Goal: Information Seeking & Learning: Understand process/instructions

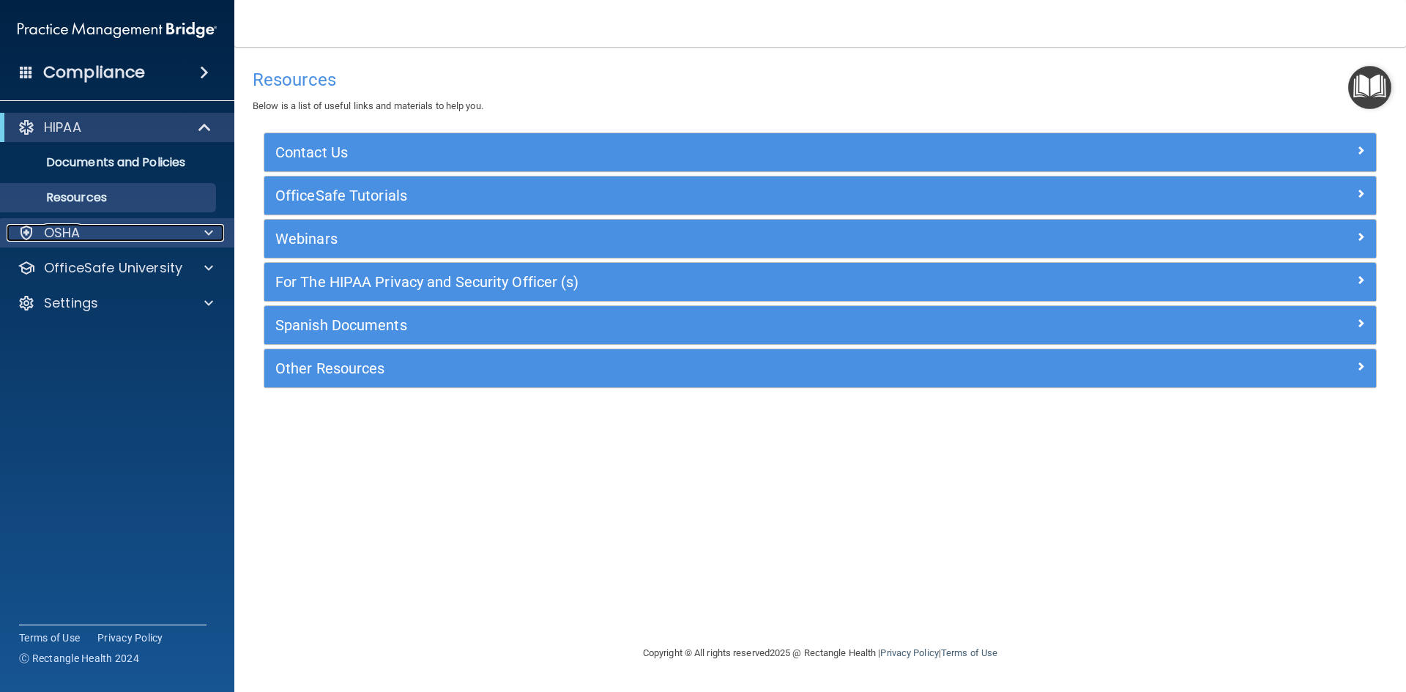
click at [147, 225] on div "OSHA" at bounding box center [98, 233] width 182 height 18
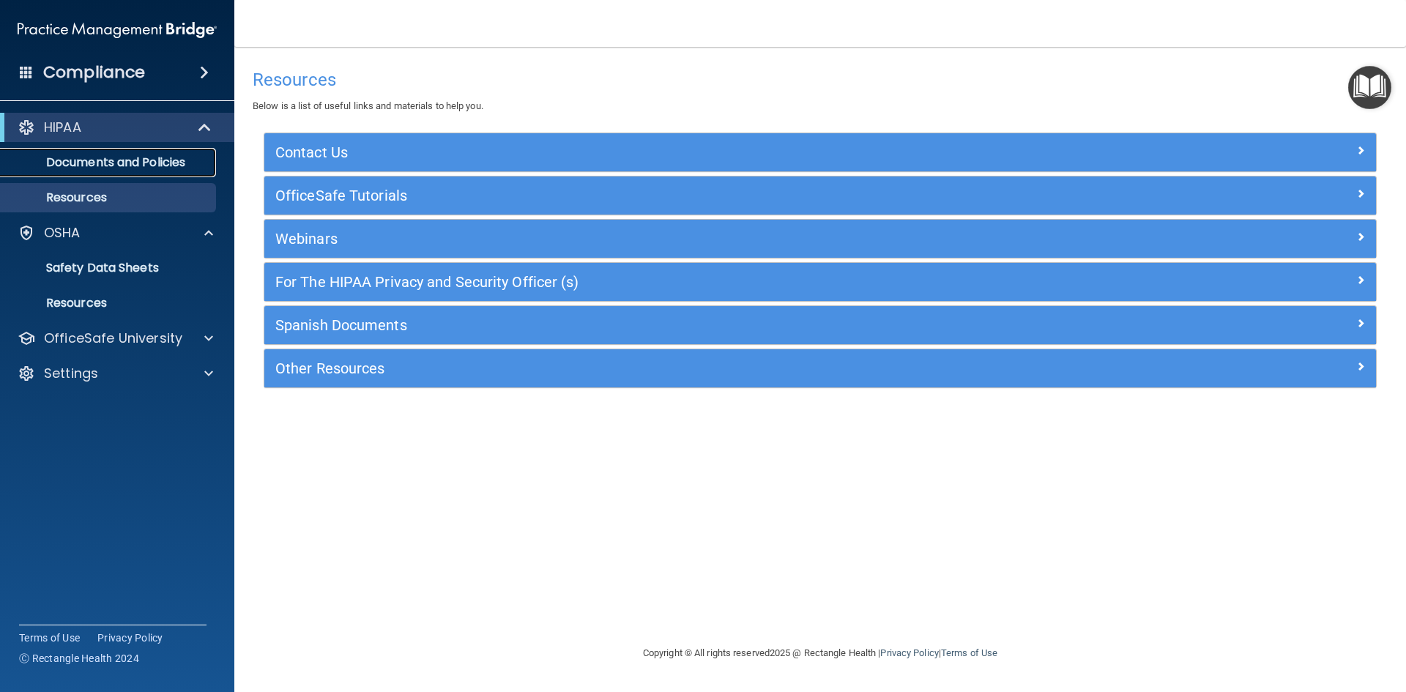
click at [114, 153] on link "Documents and Policies" at bounding box center [100, 162] width 231 height 29
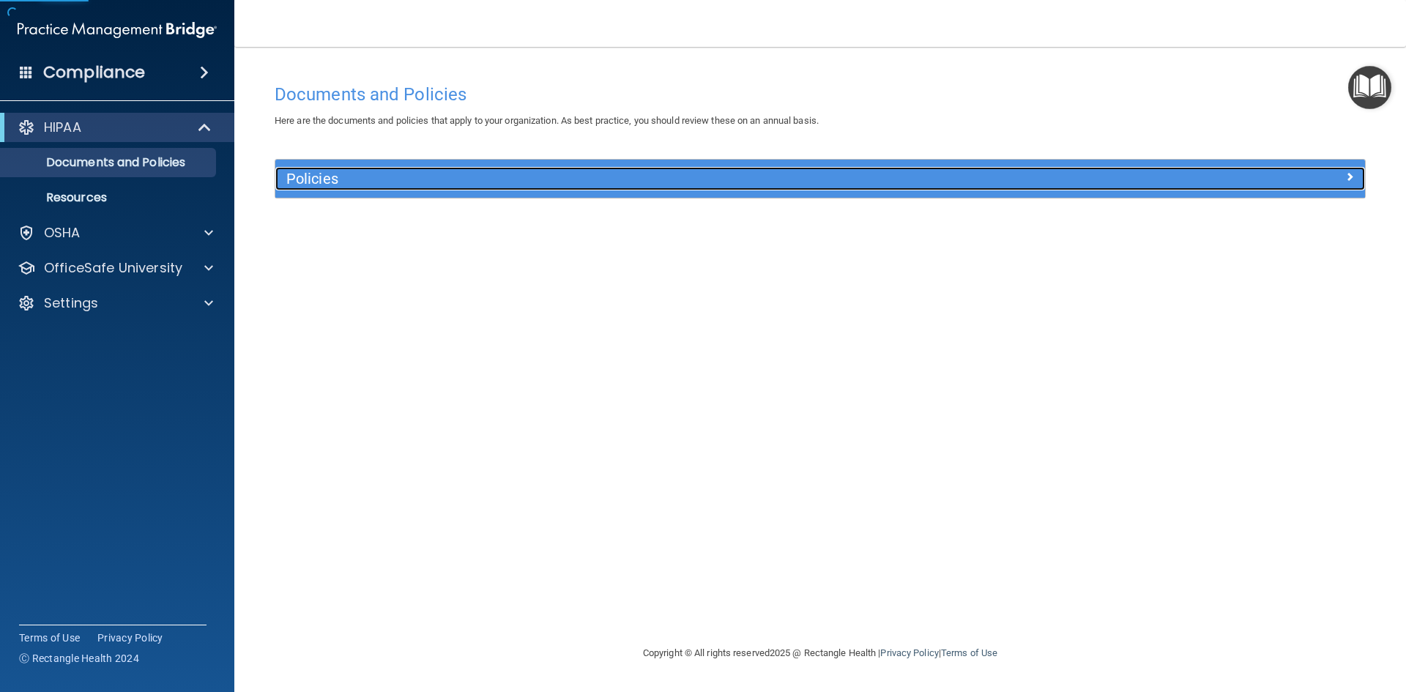
click at [349, 173] on h5 "Policies" at bounding box center [683, 179] width 795 height 16
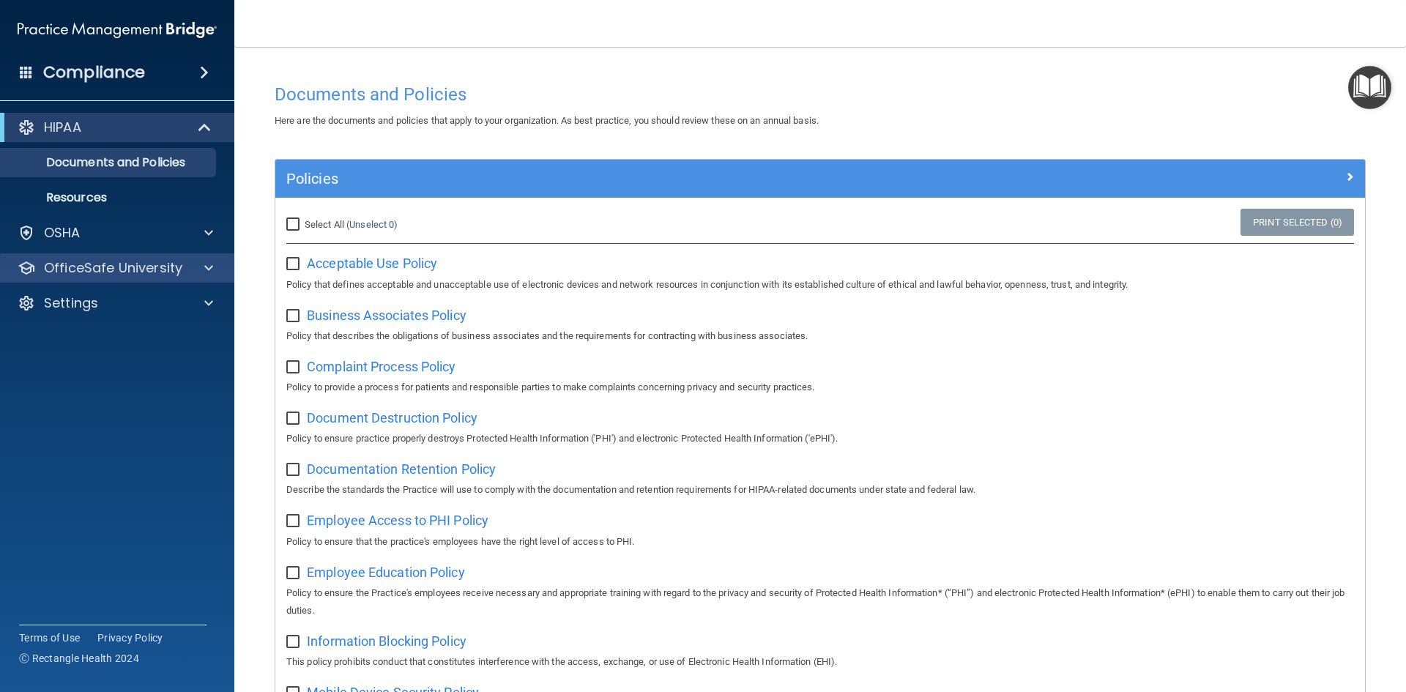
click at [180, 257] on div "OfficeSafe University" at bounding box center [117, 267] width 235 height 29
click at [212, 271] on span at bounding box center [208, 268] width 9 height 18
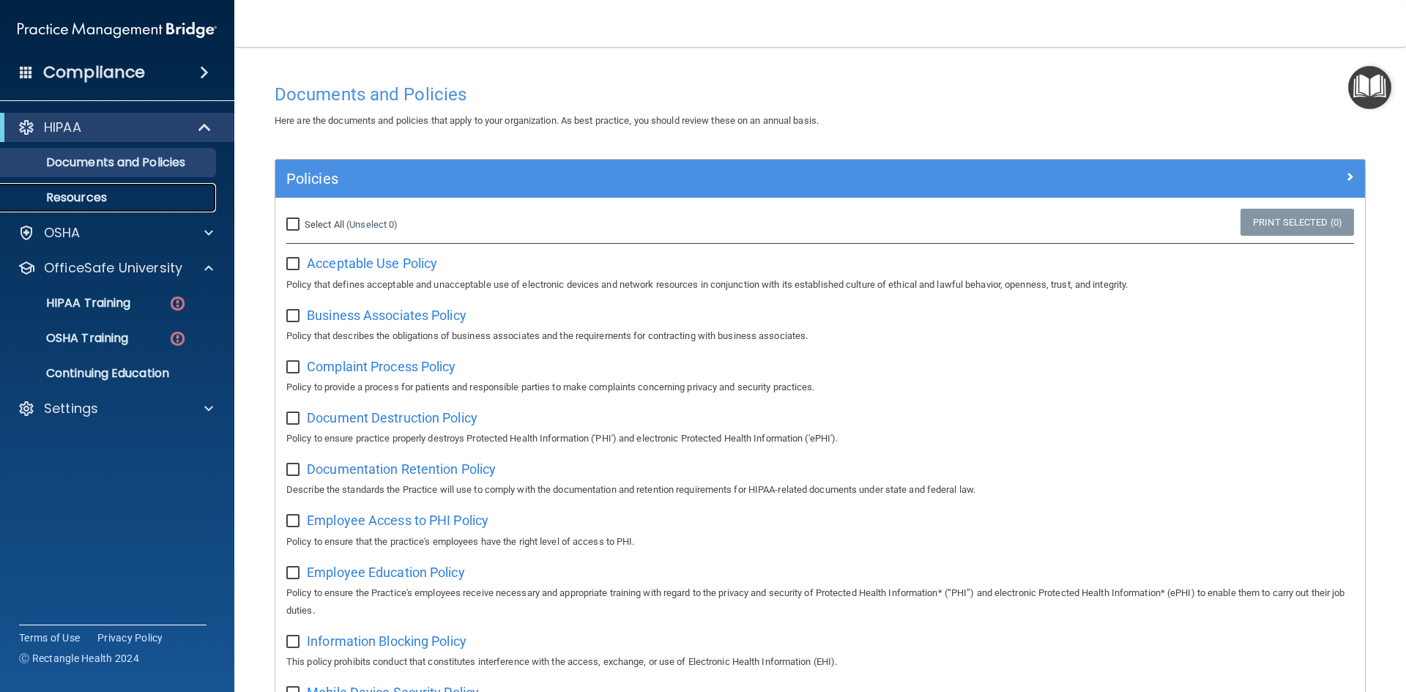
click at [134, 197] on p "Resources" at bounding box center [110, 197] width 200 height 15
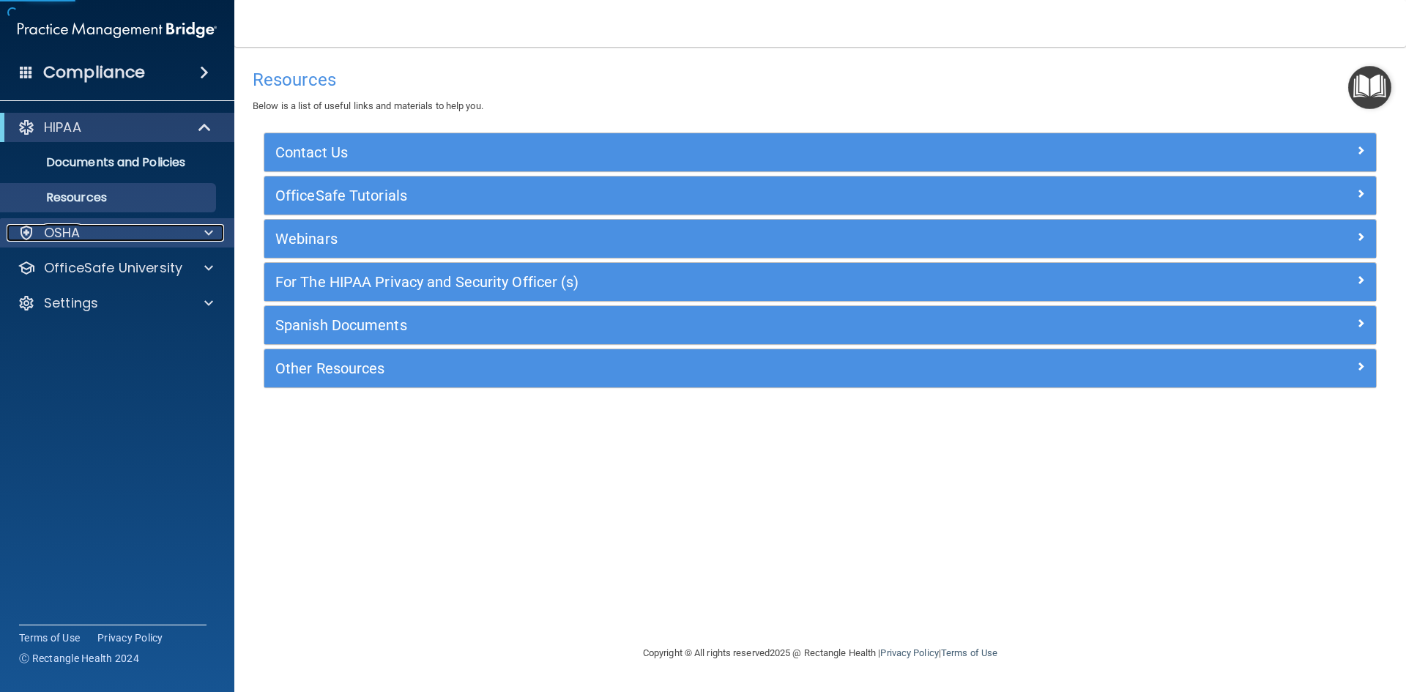
click at [132, 229] on div "OSHA" at bounding box center [98, 233] width 182 height 18
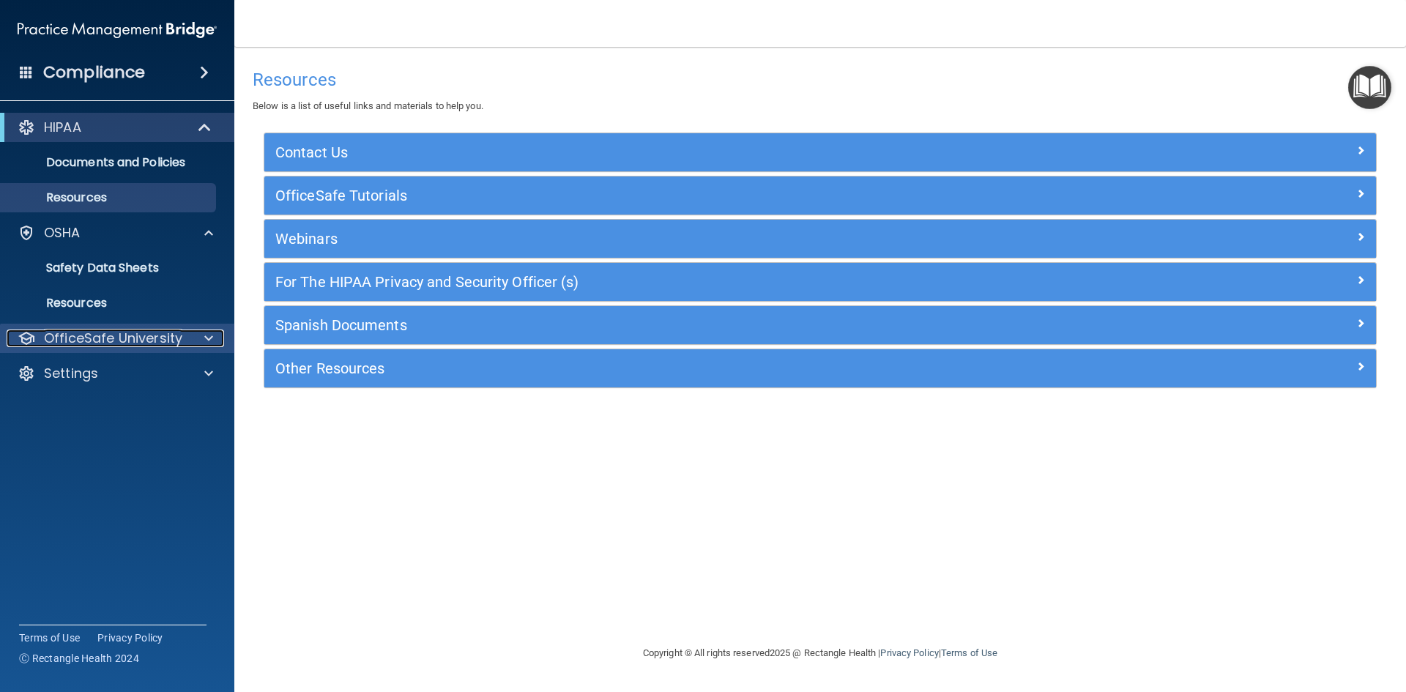
click at [206, 344] on span at bounding box center [208, 339] width 9 height 18
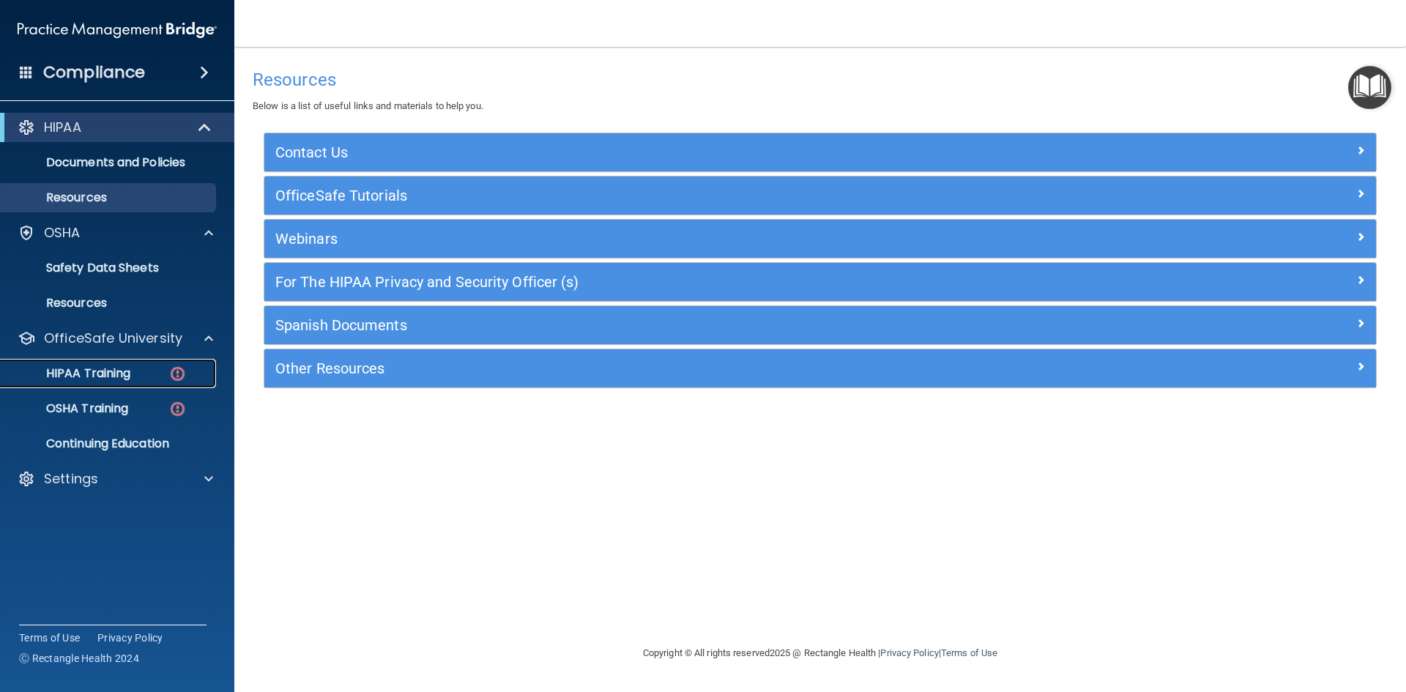
click at [61, 366] on p "HIPAA Training" at bounding box center [70, 373] width 121 height 15
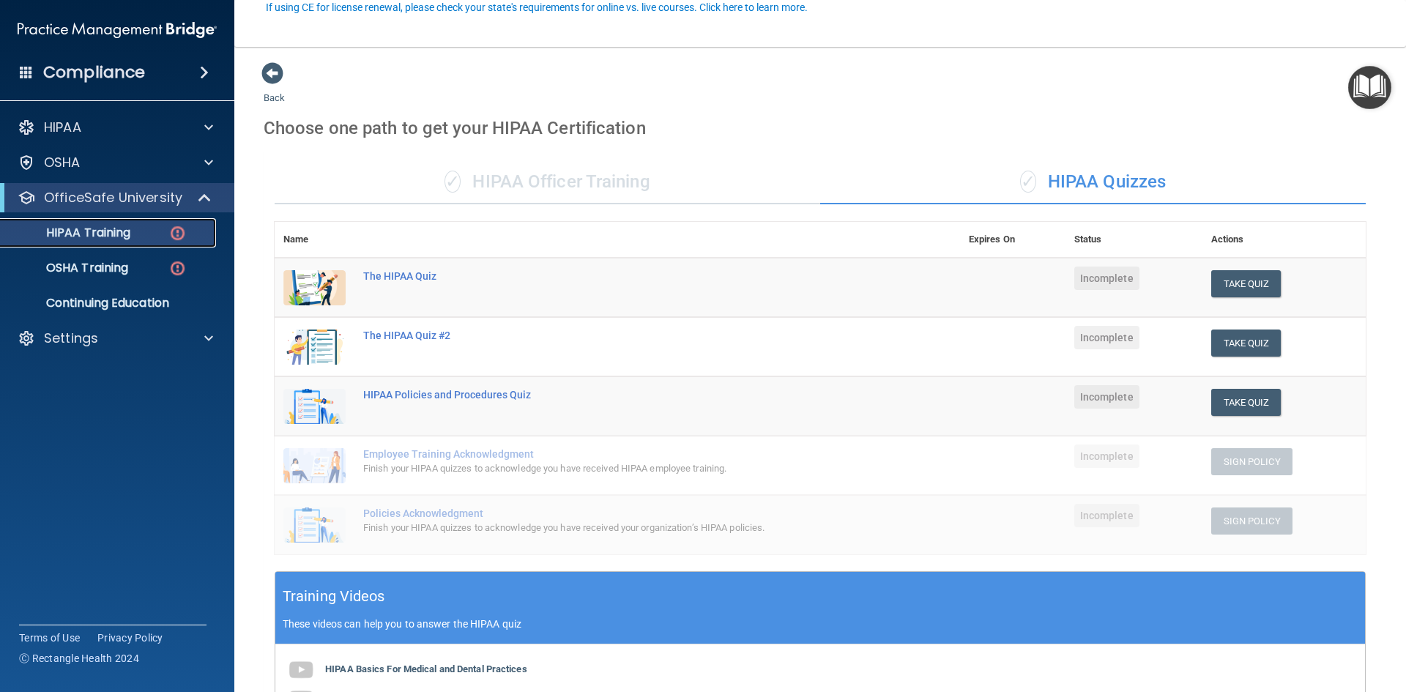
scroll to position [334, 0]
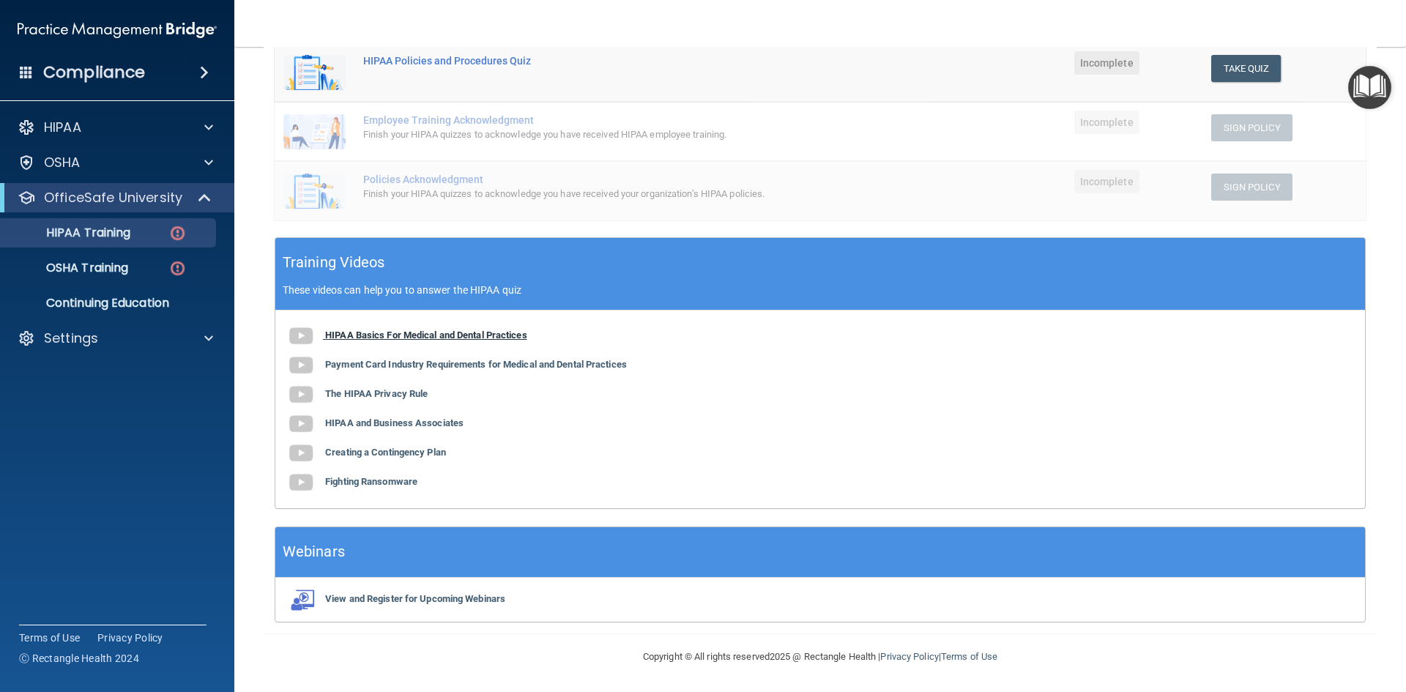
click at [434, 339] on b "HIPAA Basics For Medical and Dental Practices" at bounding box center [426, 335] width 202 height 11
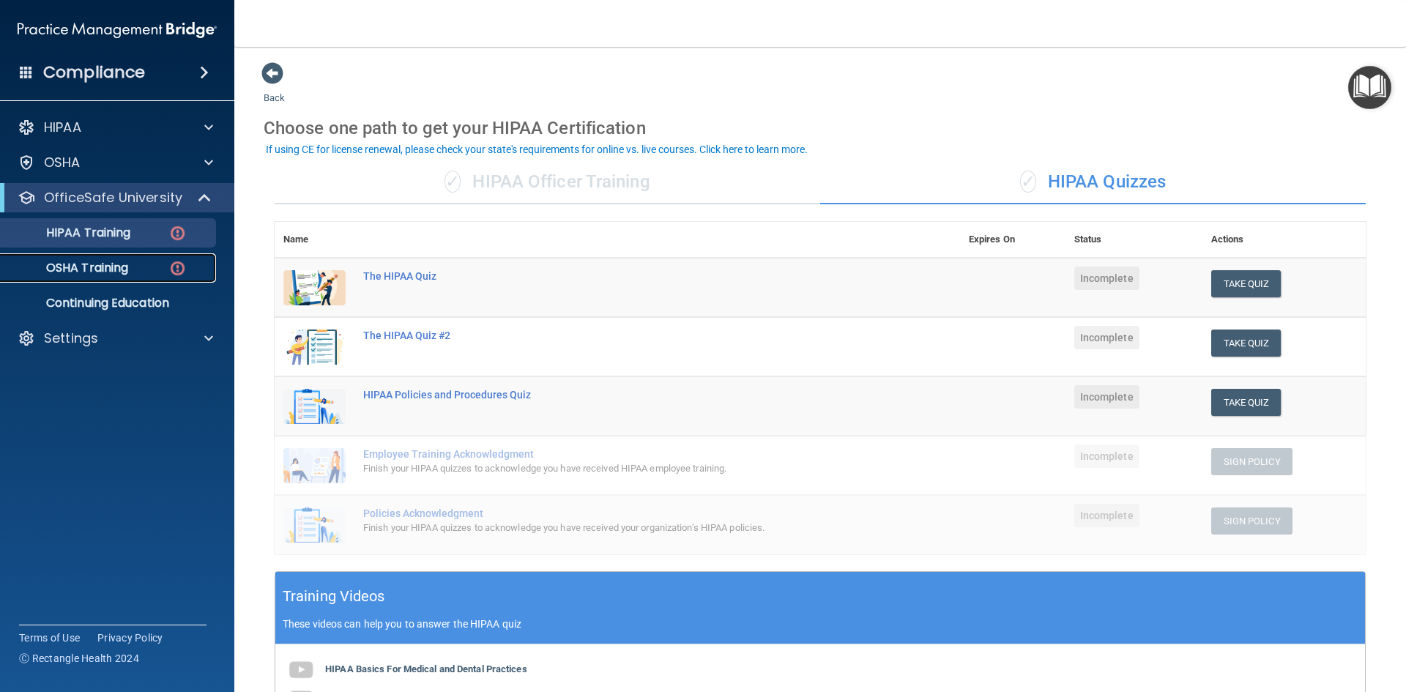
click at [107, 261] on p "OSHA Training" at bounding box center [69, 268] width 119 height 15
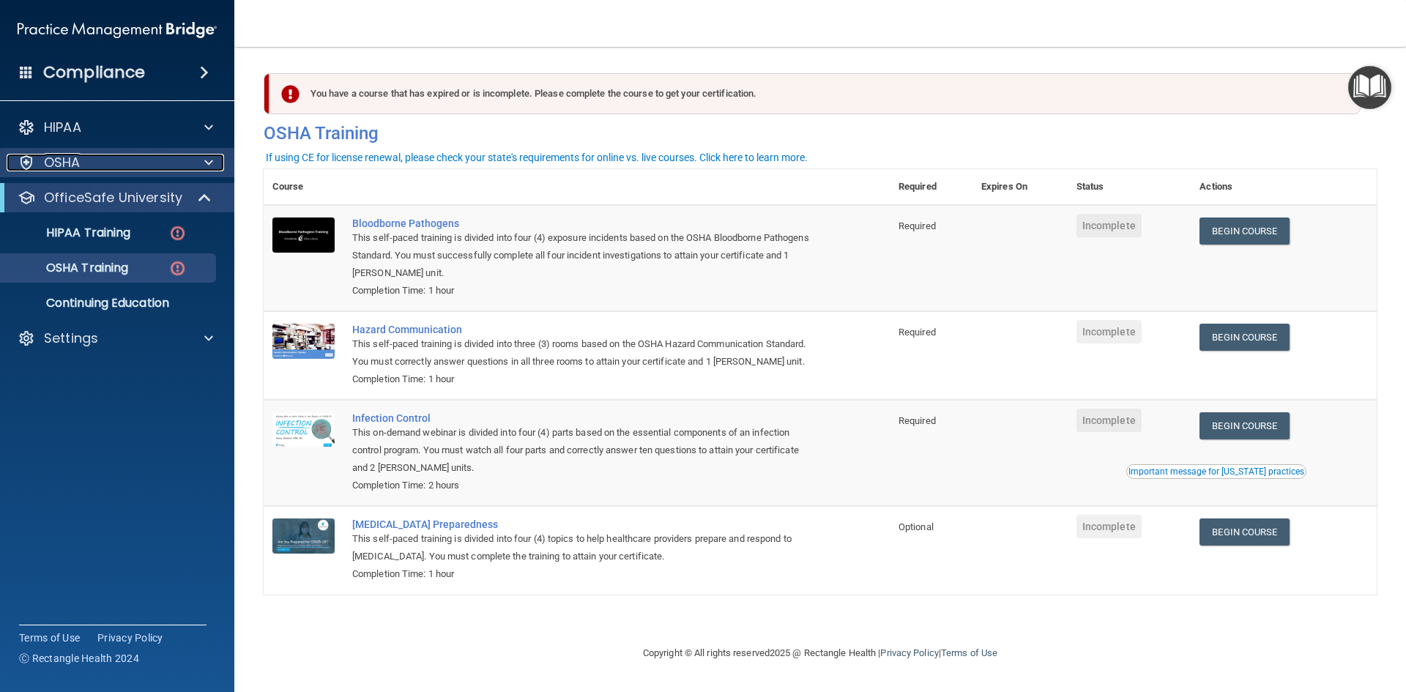
click at [93, 167] on div "OSHA" at bounding box center [98, 163] width 182 height 18
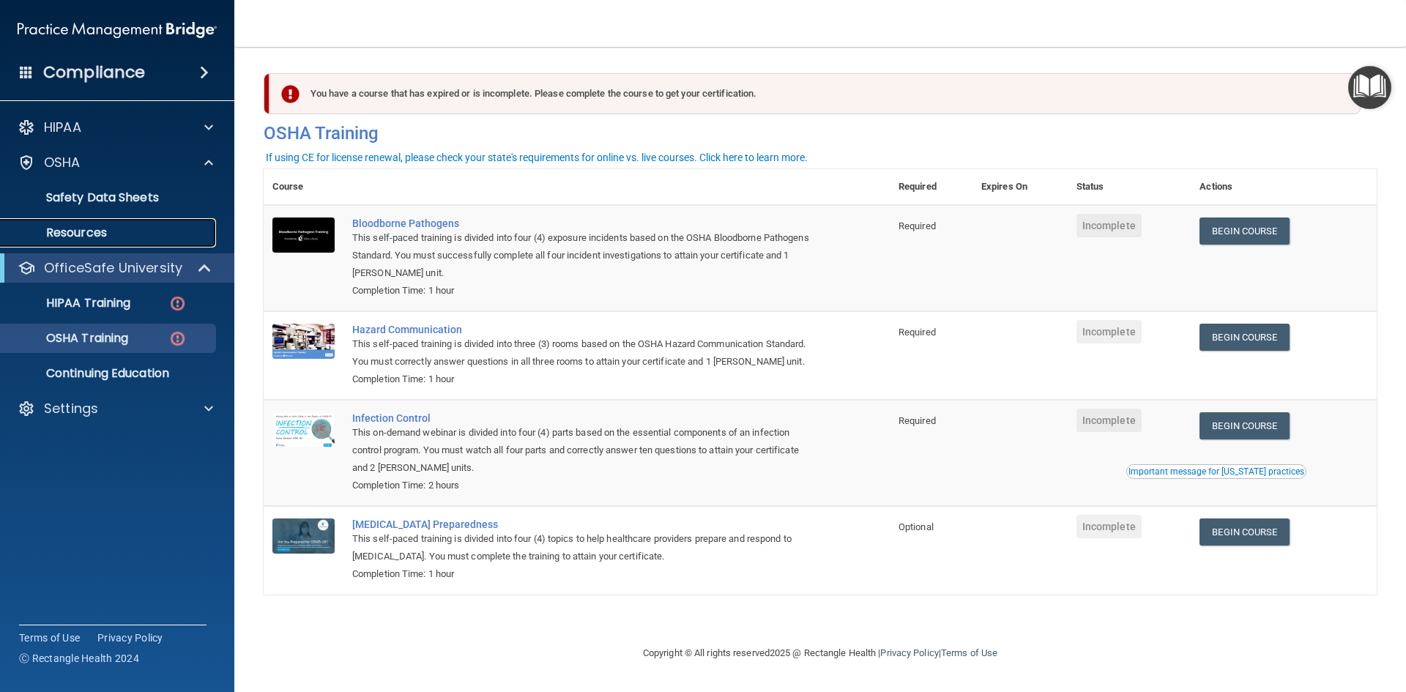
click at [100, 242] on link "Resources" at bounding box center [100, 232] width 231 height 29
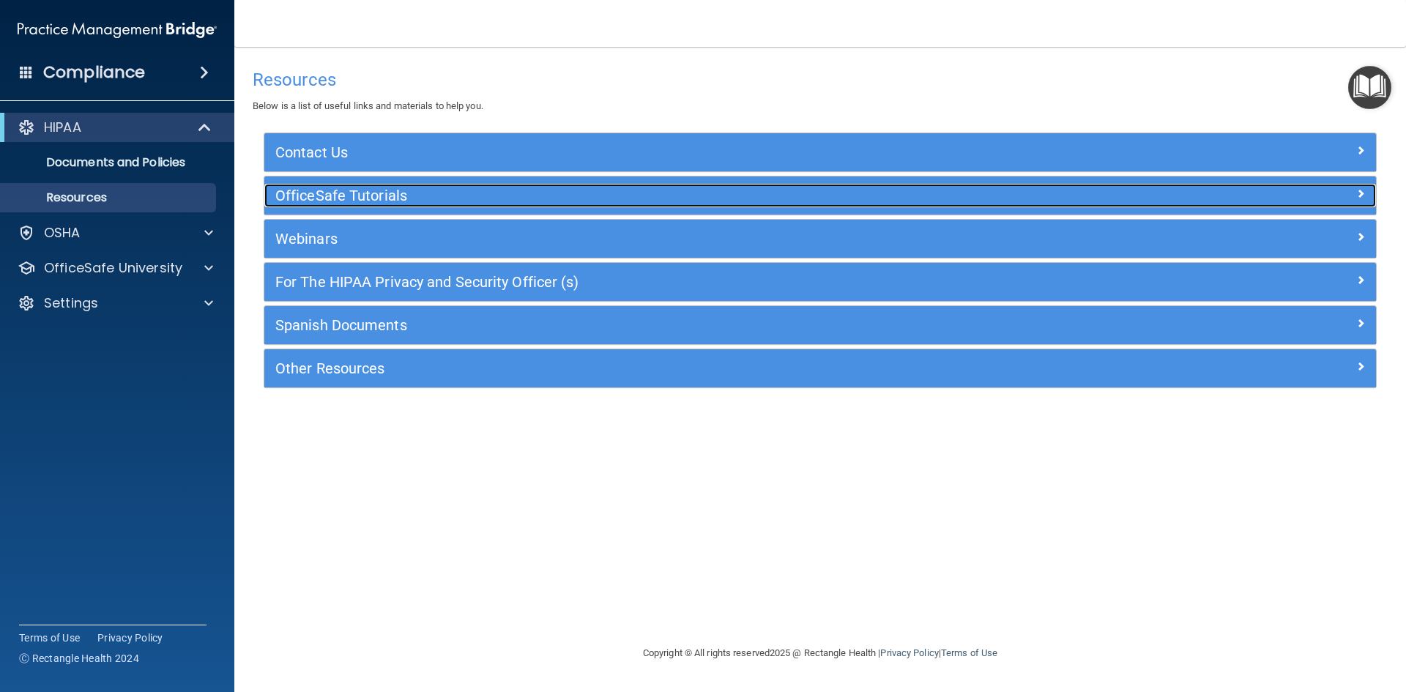
click at [366, 193] on h5 "OfficeSafe Tutorials" at bounding box center [681, 196] width 812 height 16
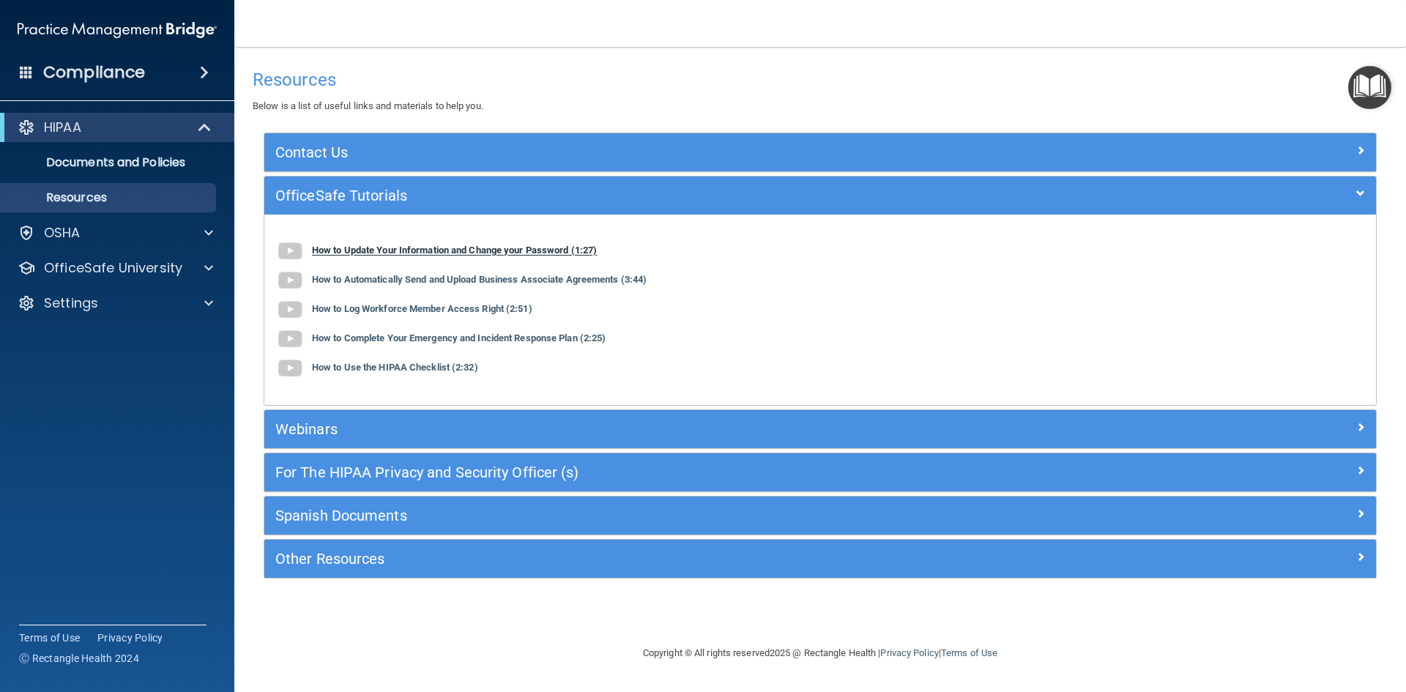
click at [372, 252] on b "How to Update Your Information and Change your Password (1:27)" at bounding box center [454, 250] width 285 height 11
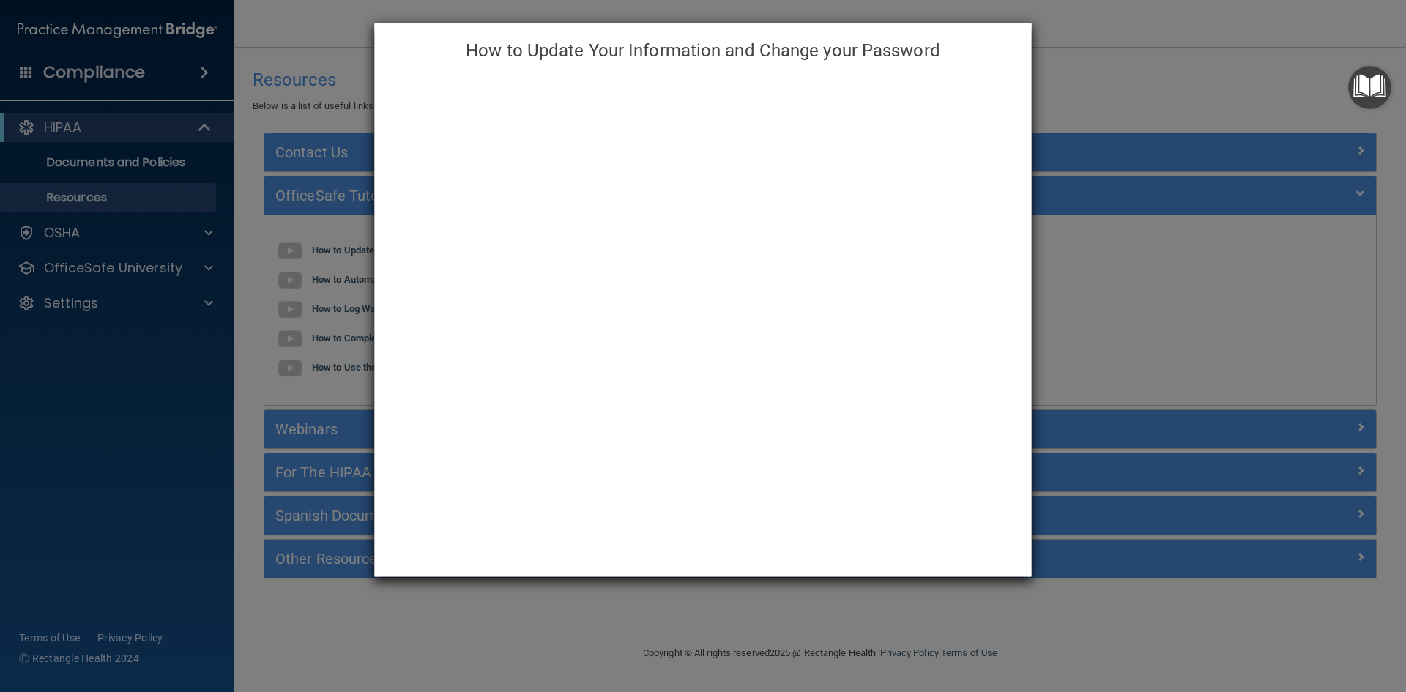
click at [971, 42] on h4 "How to Update Your Information and Change your Password" at bounding box center [703, 50] width 634 height 32
